Goal: Task Accomplishment & Management: Manage account settings

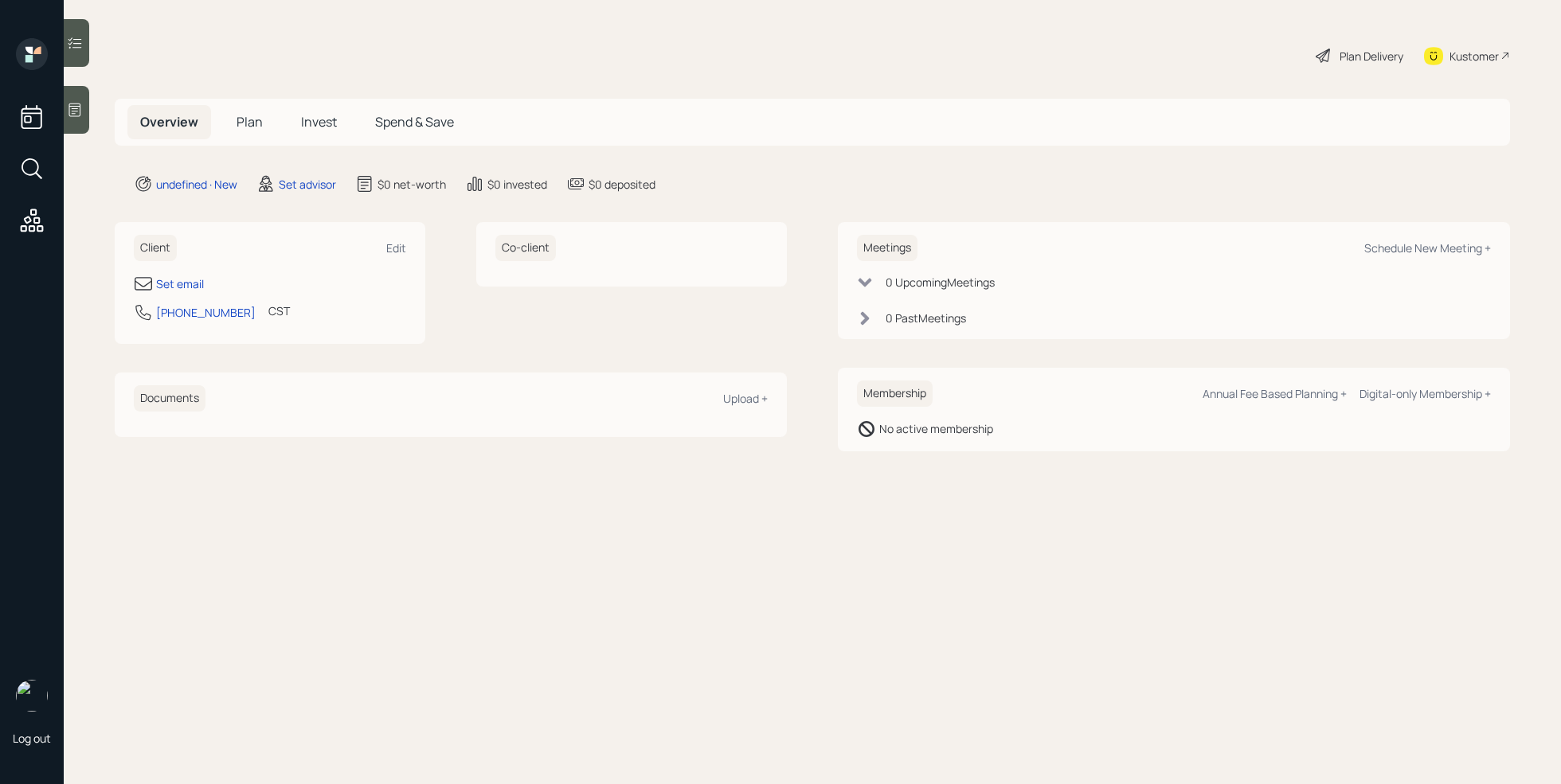
click at [82, 121] on div at bounding box center [76, 110] width 25 height 48
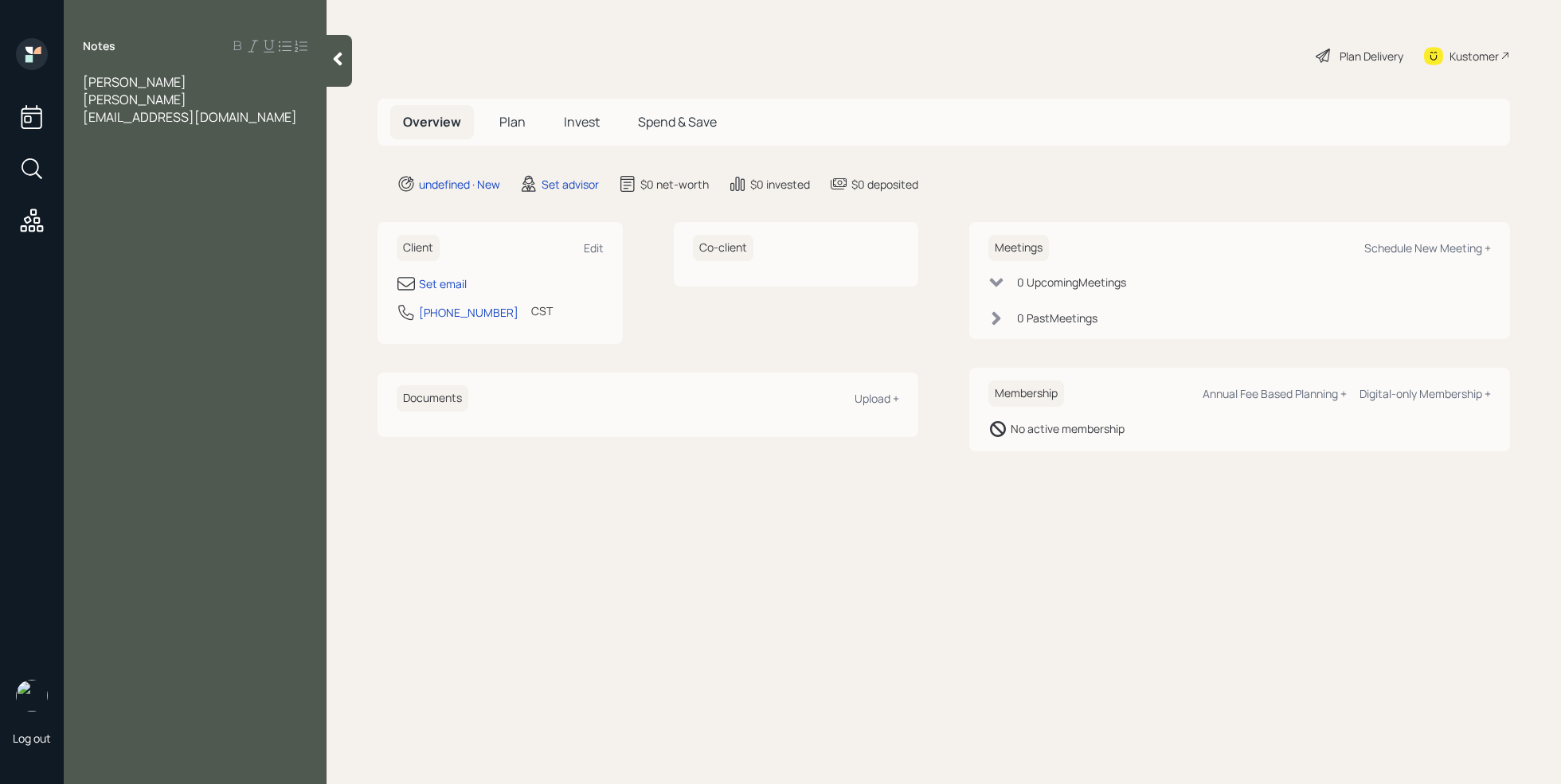
click at [228, 118] on div "[EMAIL_ADDRESS][DOMAIN_NAME]" at bounding box center [194, 117] width 224 height 17
click at [109, 149] on span "Woould like to retire in" at bounding box center [146, 152] width 128 height 17
click at [234, 157] on div "Would like to retire in" at bounding box center [194, 152] width 224 height 17
click at [140, 135] on div at bounding box center [194, 135] width 224 height 17
click at [292, 150] on div "Would like to retire at 55- 57" at bounding box center [194, 152] width 224 height 17
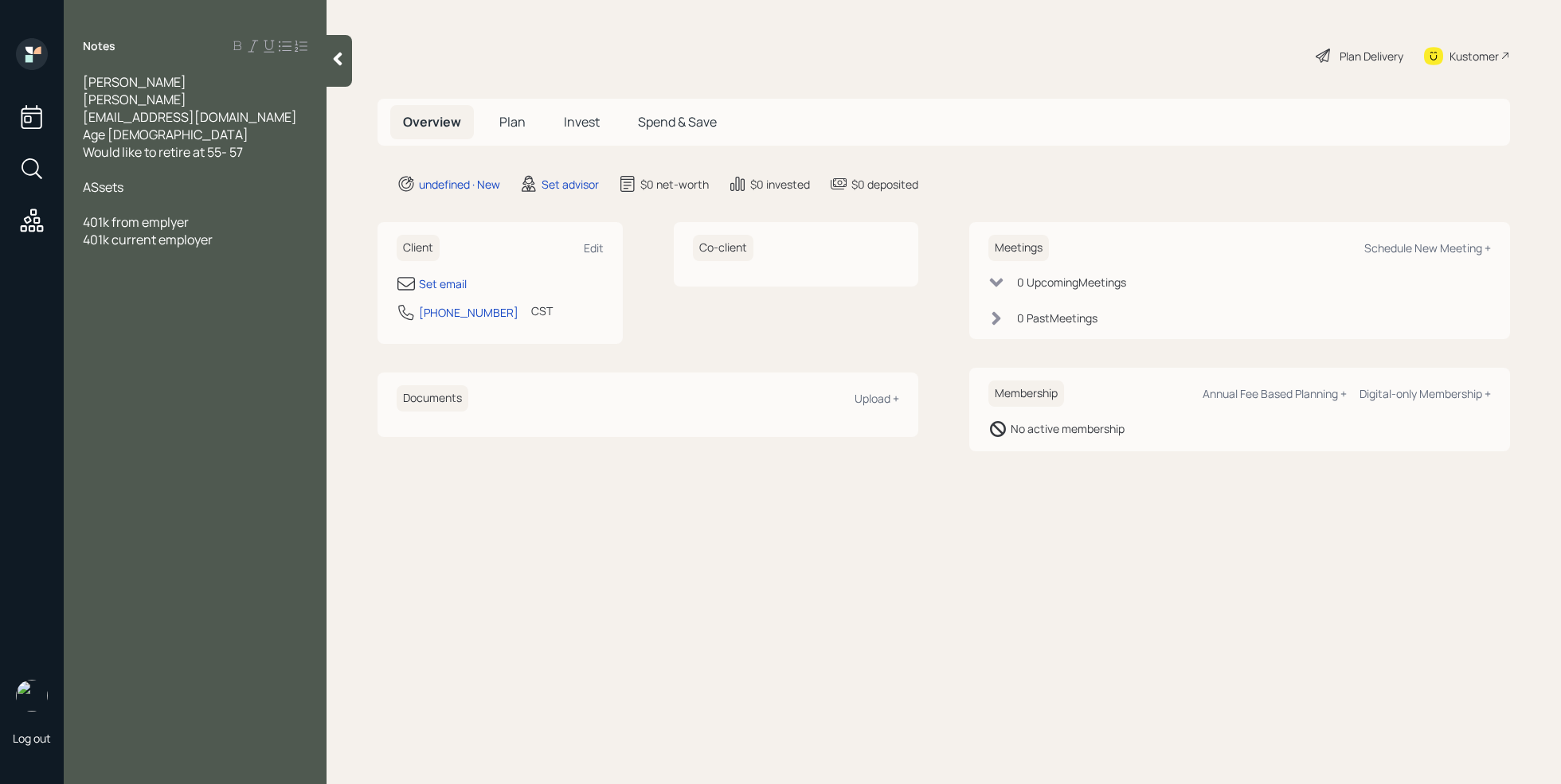
click at [86, 240] on span "401k current employer" at bounding box center [147, 240] width 130 height 17
click at [243, 236] on div "401k current employer" at bounding box center [194, 240] width 224 height 17
drag, startPoint x: 221, startPoint y: 115, endPoint x: 68, endPoint y: 119, distance: 153.1
click at [68, 119] on div "[PERSON_NAME][GEOGRAPHIC_DATA][EMAIL_ADDRESS][DOMAIN_NAME] Age [DEMOGRAPHIC_DAT…" at bounding box center [194, 187] width 263 height 228
copy span "[EMAIL_ADDRESS][DOMAIN_NAME]"
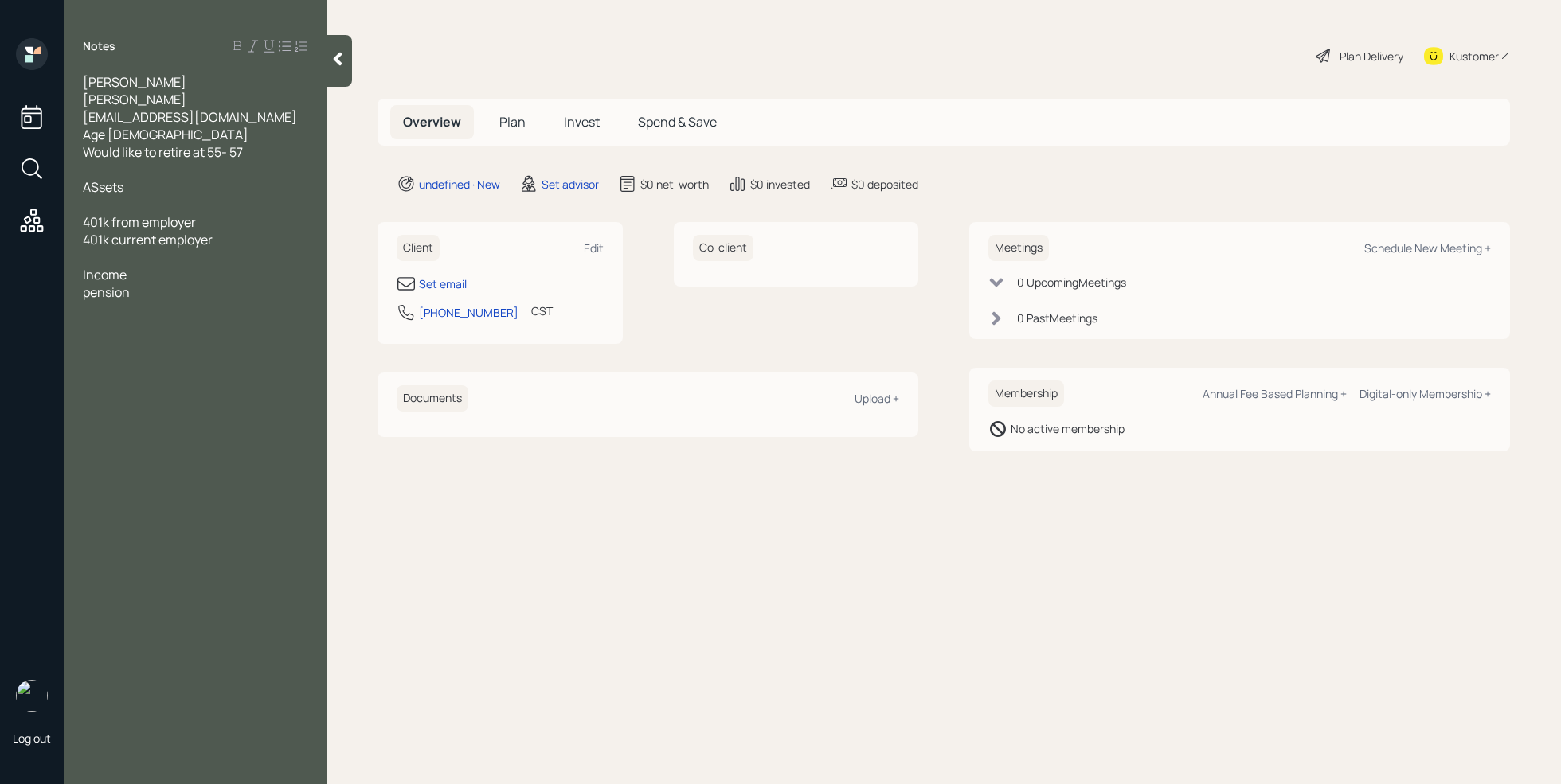
drag, startPoint x: 769, startPoint y: 619, endPoint x: 700, endPoint y: 540, distance: 104.9
click at [769, 618] on main "Plan Delivery Kustomer Overview Plan Invest Spend & Save undefined · New Set ad…" at bounding box center [943, 392] width 1235 height 784
click at [454, 278] on div "Set email" at bounding box center [443, 283] width 48 height 16
select select "America/[GEOGRAPHIC_DATA]"
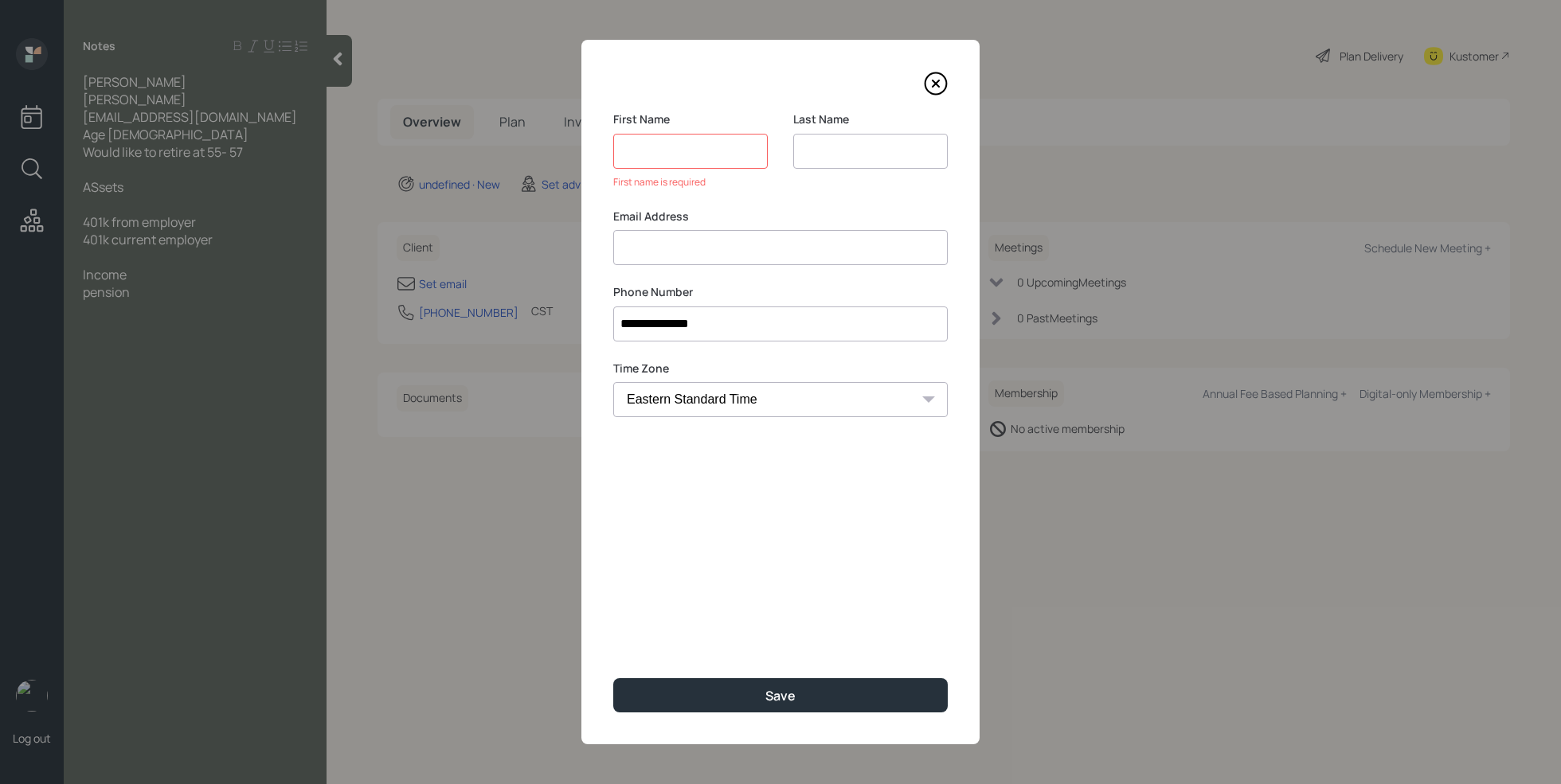
click at [668, 232] on input at bounding box center [780, 247] width 335 height 35
paste input "[EMAIL_ADDRESS][DOMAIN_NAME]"
type input "[EMAIL_ADDRESS][DOMAIN_NAME]"
click at [670, 145] on input at bounding box center [690, 151] width 155 height 35
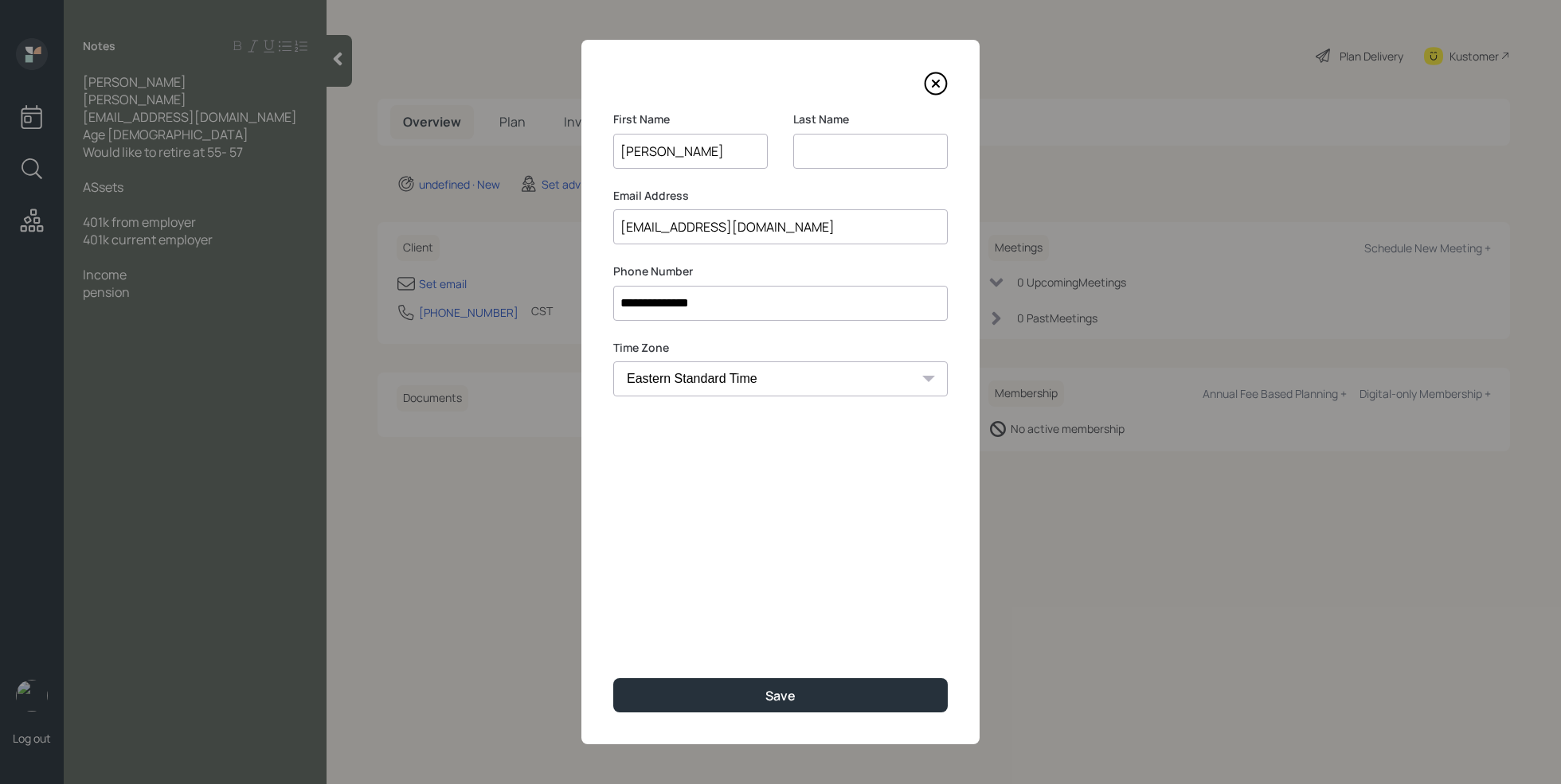
type input "[PERSON_NAME]"
click at [818, 156] on input at bounding box center [870, 151] width 155 height 35
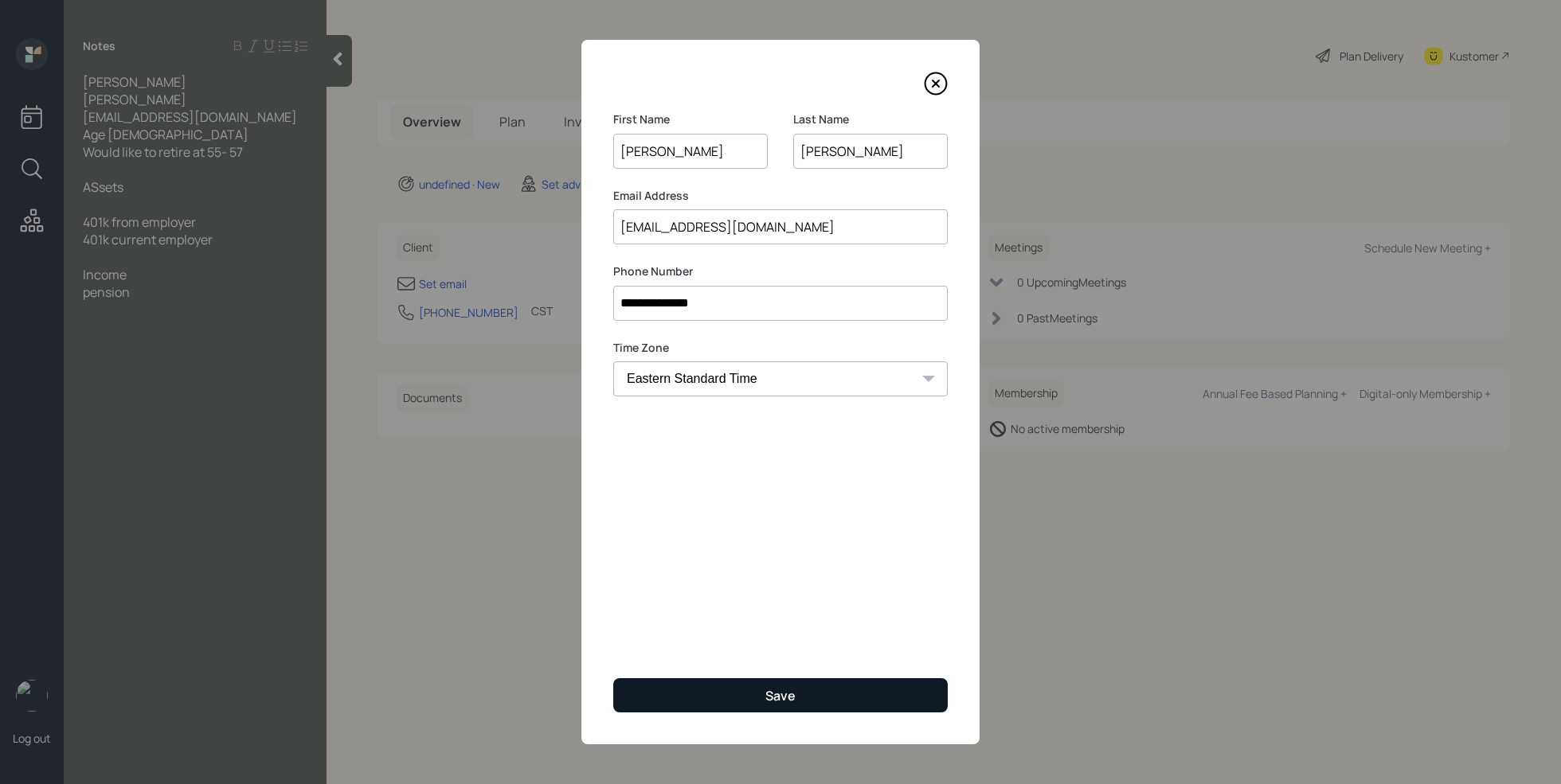
type input "[PERSON_NAME]"
click at [791, 688] on div "Save" at bounding box center [780, 695] width 30 height 17
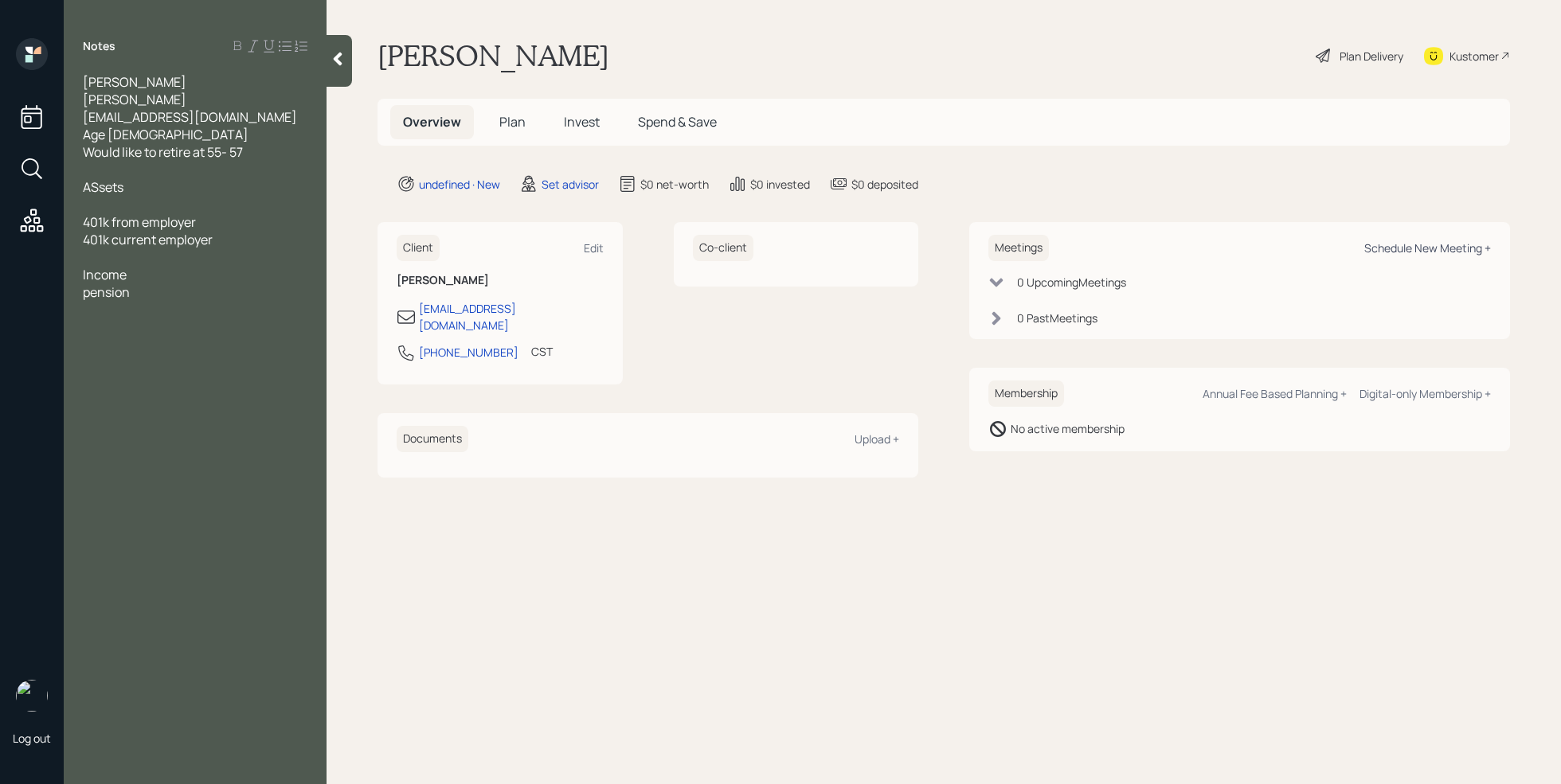
click at [1383, 247] on div "Schedule New Meeting +" at bounding box center [1427, 248] width 127 height 15
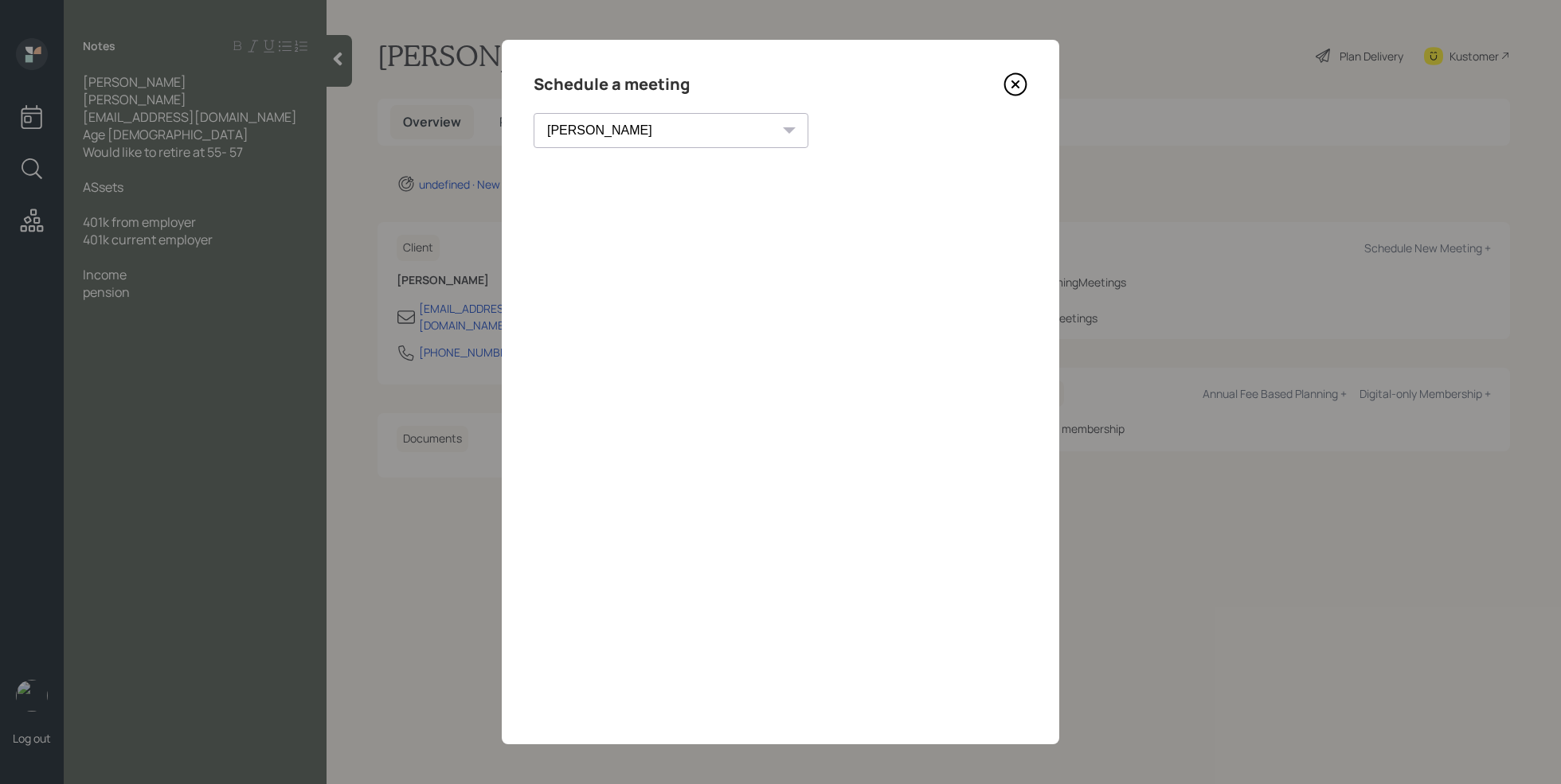
click at [652, 125] on div "[PERSON_NAME] [PERSON_NAME] [PERSON_NAME] [PERSON_NAME] [PERSON_NAME] [PERSON_N…" at bounding box center [670, 131] width 274 height 35
click at [635, 132] on select "[PERSON_NAME] [PERSON_NAME] [PERSON_NAME] [PERSON_NAME] [PERSON_NAME] [PERSON_N…" at bounding box center [670, 131] width 274 height 35
select select "7ee11780-4d8a-424a-8367-23e02165f7ba"
click at [533, 114] on select "[PERSON_NAME] [PERSON_NAME] [PERSON_NAME] [PERSON_NAME] [PERSON_NAME] [PERSON_N…" at bounding box center [670, 131] width 274 height 35
